Goal: Task Accomplishment & Management: Use online tool/utility

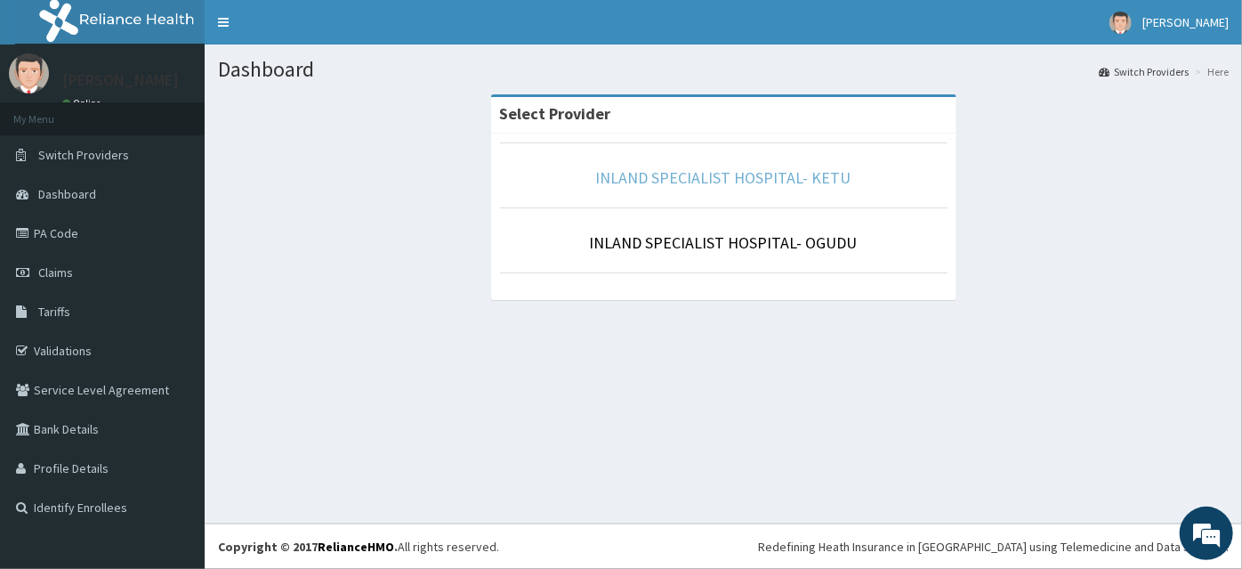
click at [783, 180] on link "INLAND SPECIALIST HOSPITAL- KETU" at bounding box center [723, 177] width 255 height 20
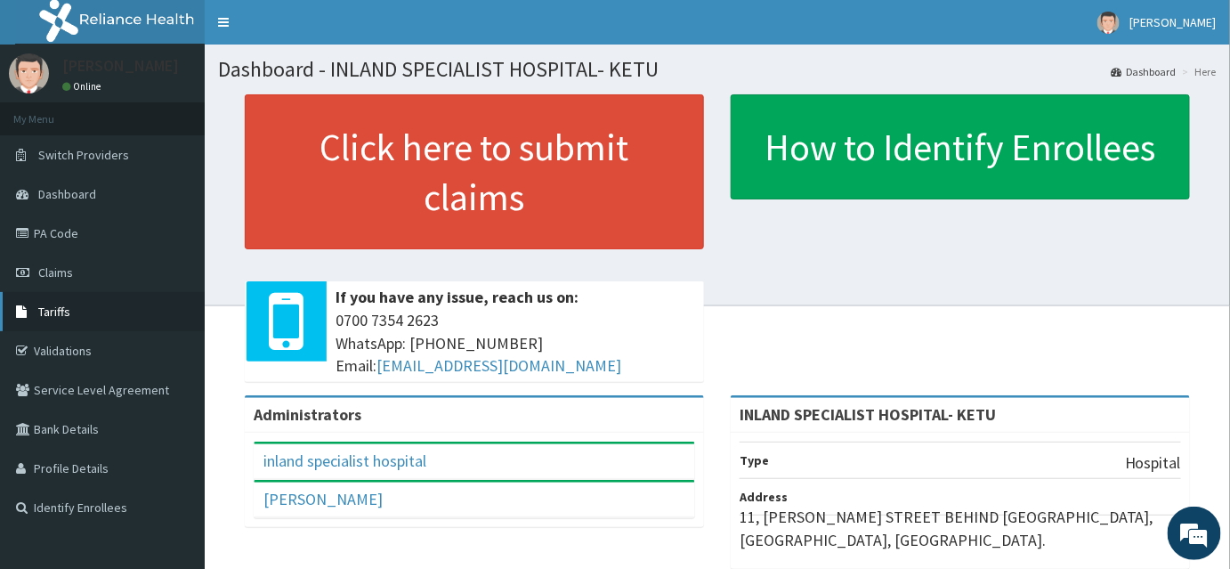
click at [69, 306] on link "Tariffs" at bounding box center [102, 311] width 205 height 39
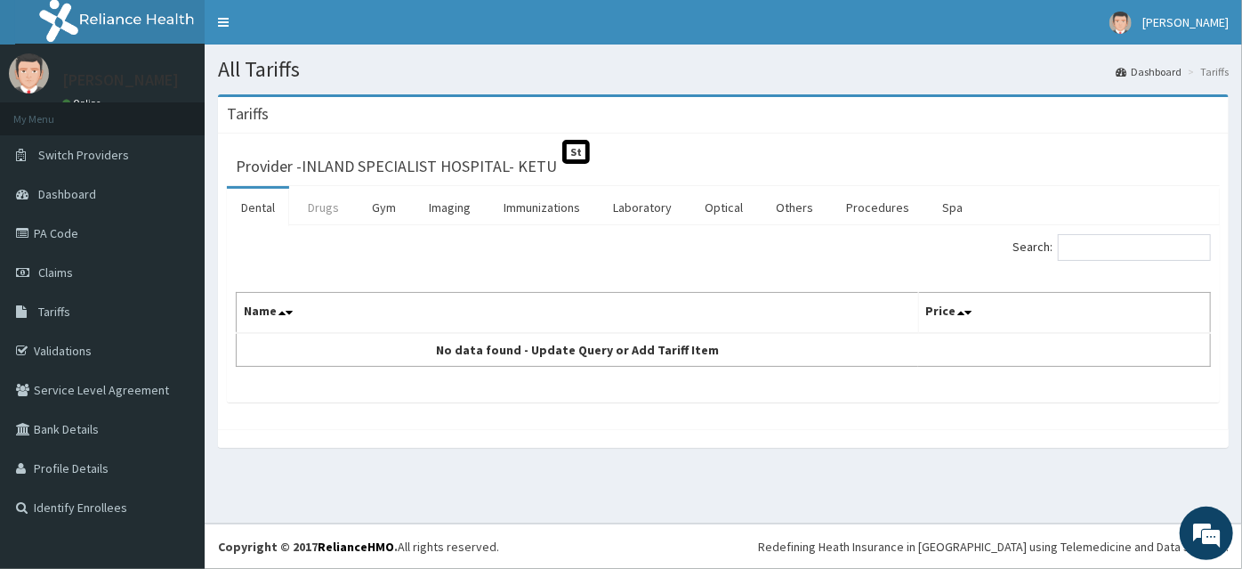
click at [322, 205] on link "Drugs" at bounding box center [324, 207] width 60 height 37
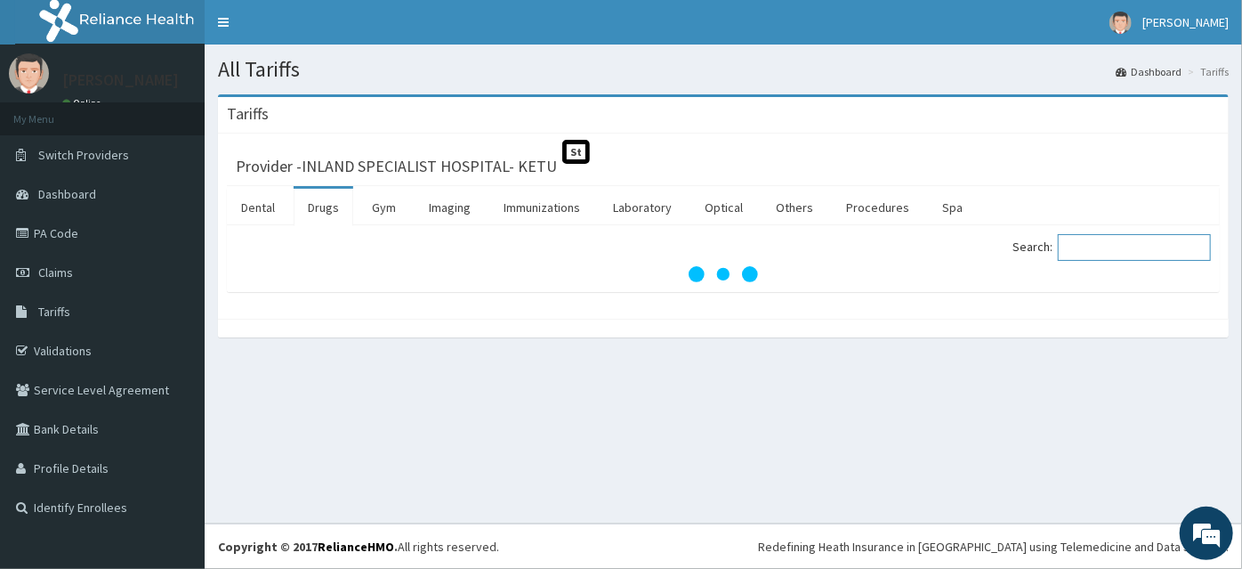
click at [1116, 246] on input "Search:" at bounding box center [1134, 247] width 153 height 27
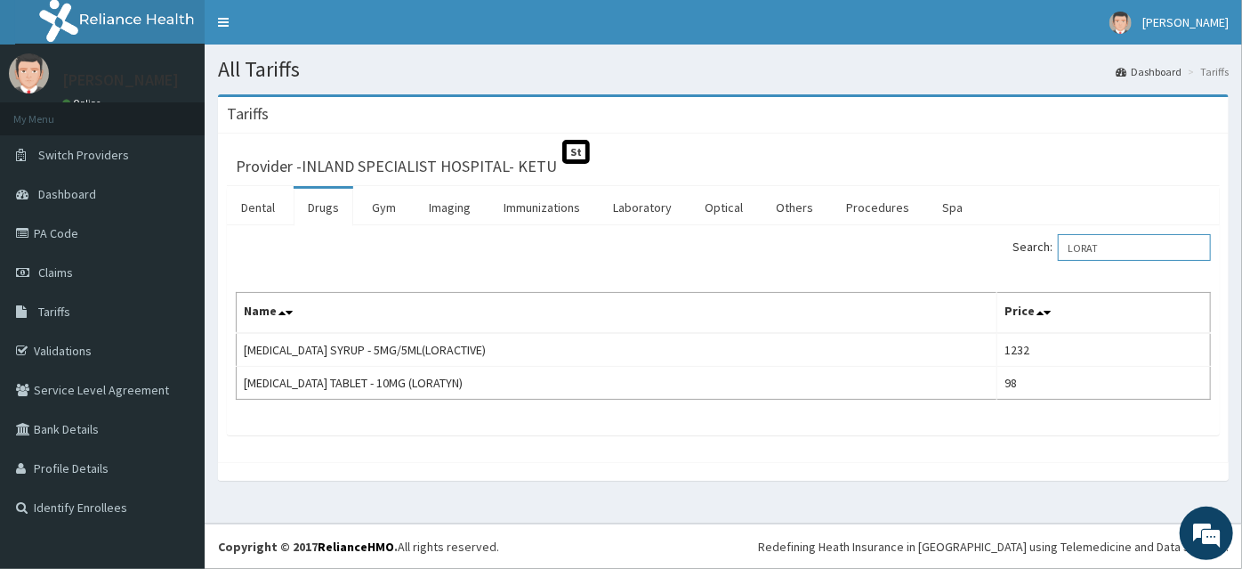
click at [1131, 248] on input "LORAT" at bounding box center [1134, 247] width 153 height 27
type input "L"
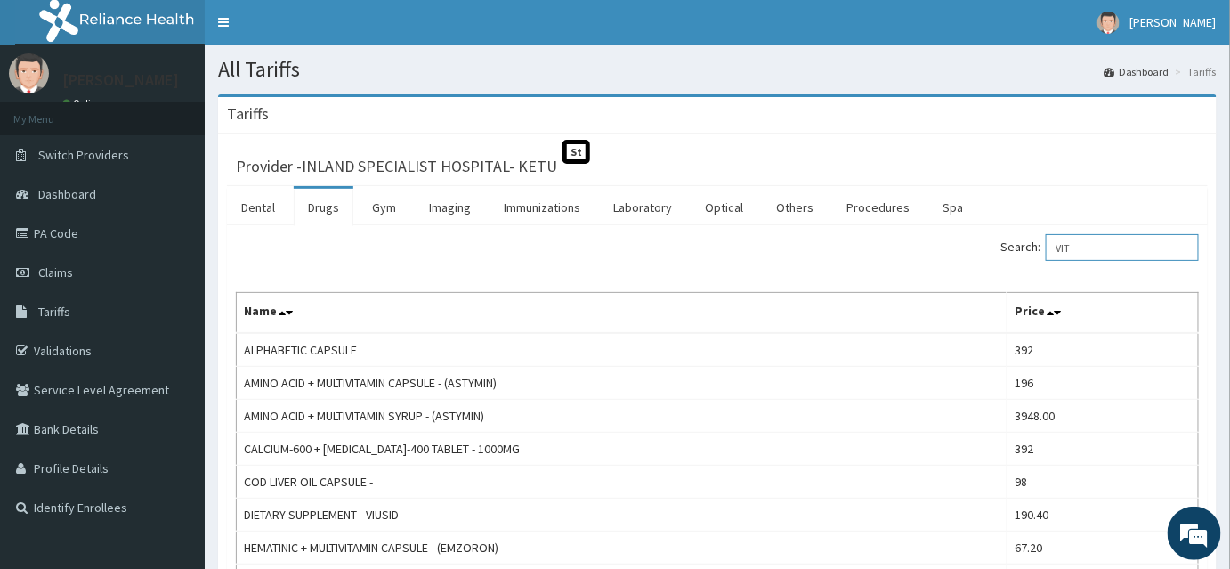
click at [1131, 248] on input "VIT" at bounding box center [1121, 247] width 153 height 27
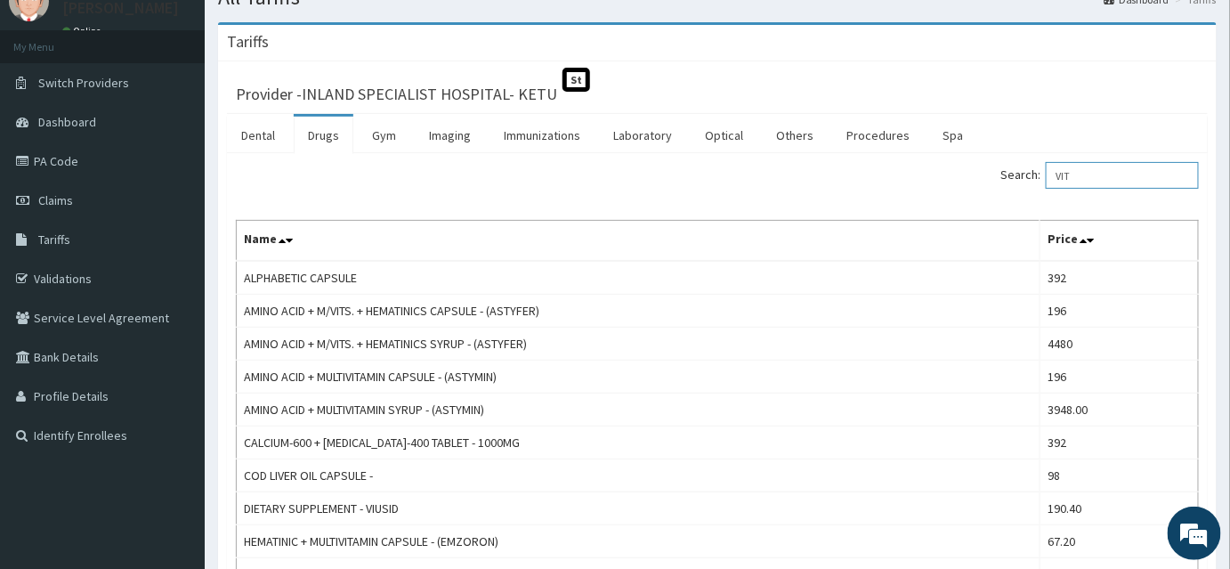
scroll to position [40, 0]
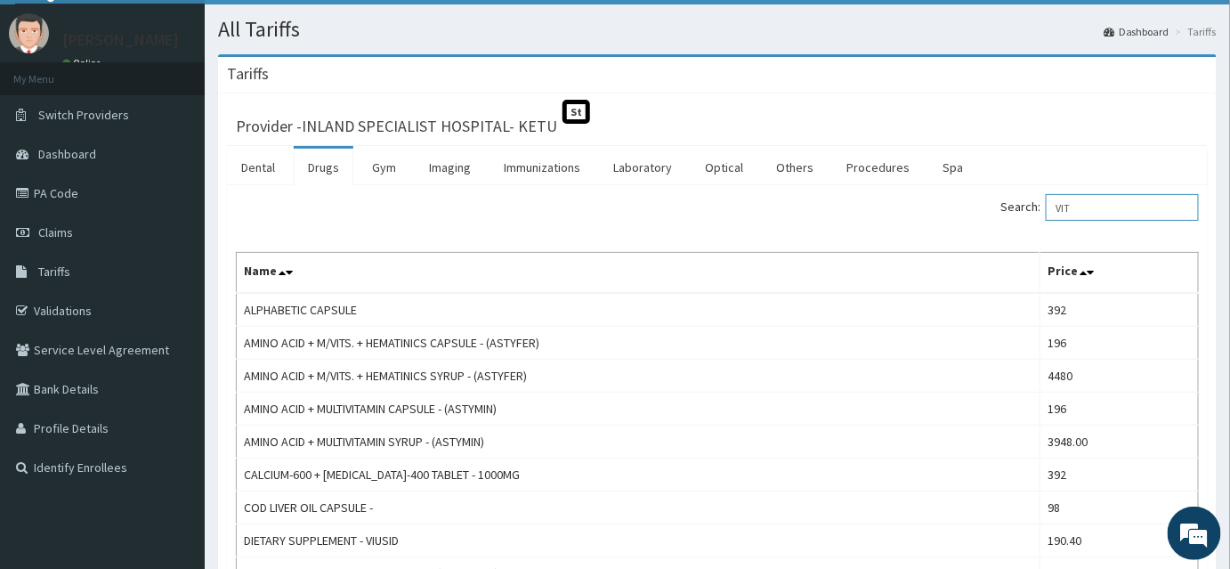
type input "VIT"
